Goal: Transaction & Acquisition: Book appointment/travel/reservation

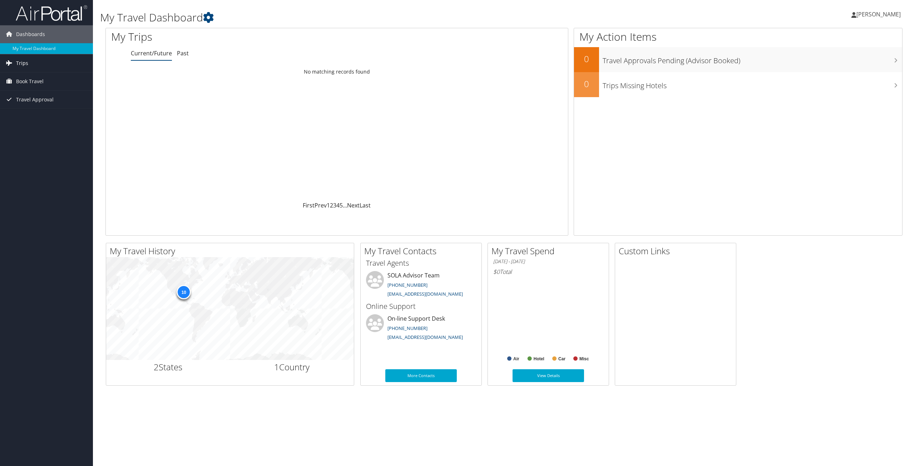
click at [30, 67] on link "Trips" at bounding box center [46, 63] width 93 height 18
click at [43, 112] on span "Book Travel" at bounding box center [30, 114] width 28 height 18
click at [43, 137] on link "Book/Manage Online Trips" at bounding box center [46, 138] width 93 height 11
click at [42, 136] on link "Book/Manage Online Trips" at bounding box center [46, 138] width 93 height 11
